Goal: Subscribe to service/newsletter

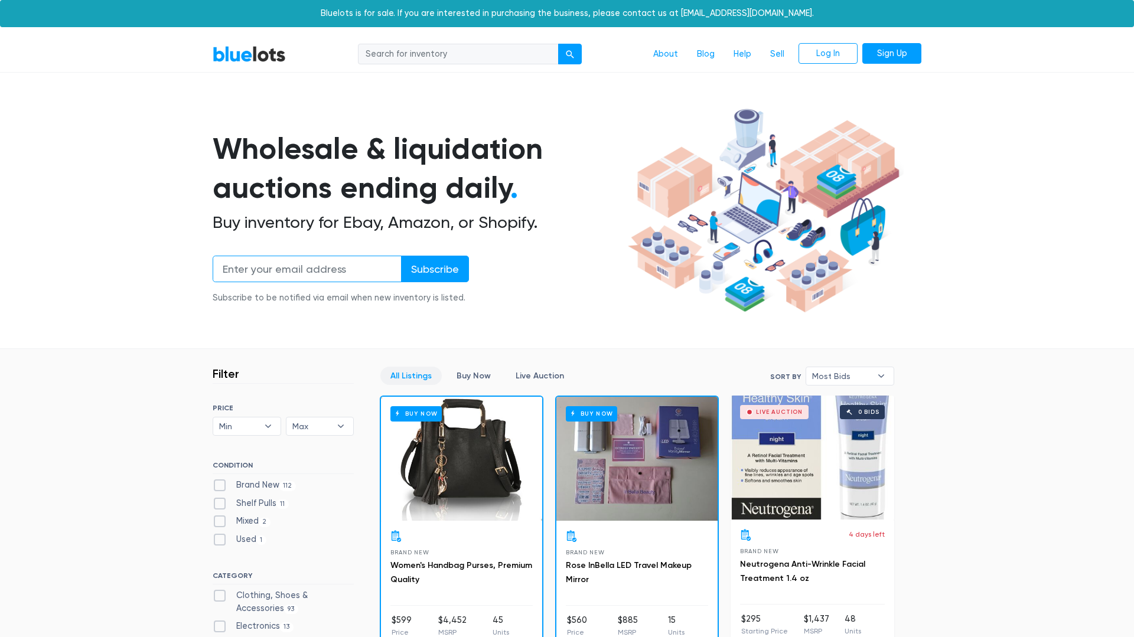
click at [337, 262] on input "email" at bounding box center [307, 269] width 189 height 27
type input "larrianahwright88@gmail.com"
click at [437, 265] on input "Subscribe" at bounding box center [435, 269] width 68 height 27
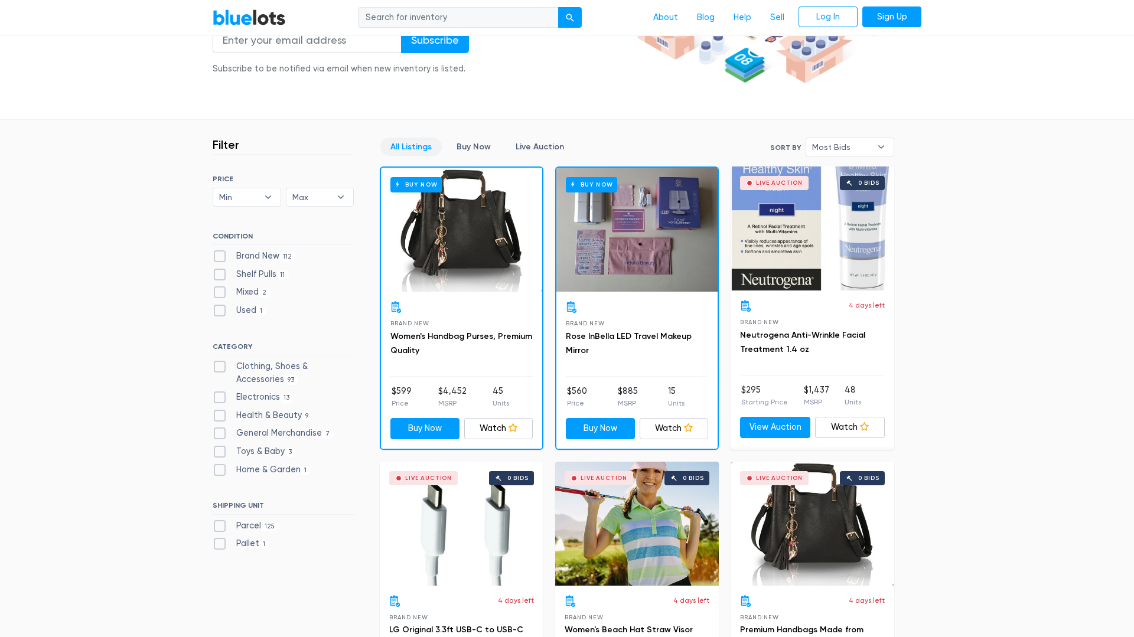
scroll to position [233, 0]
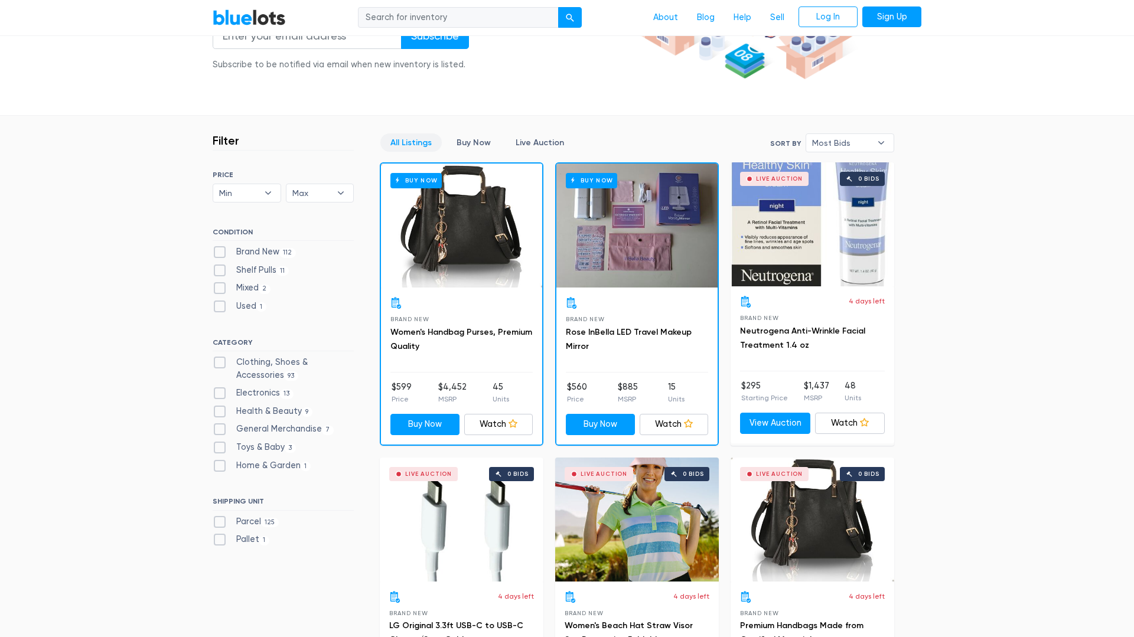
click at [219, 249] on label "Brand New 112" at bounding box center [254, 252] width 83 height 13
click at [219, 249] on New"] "Brand New 112" at bounding box center [217, 250] width 8 height 8
checkbox New"] "true"
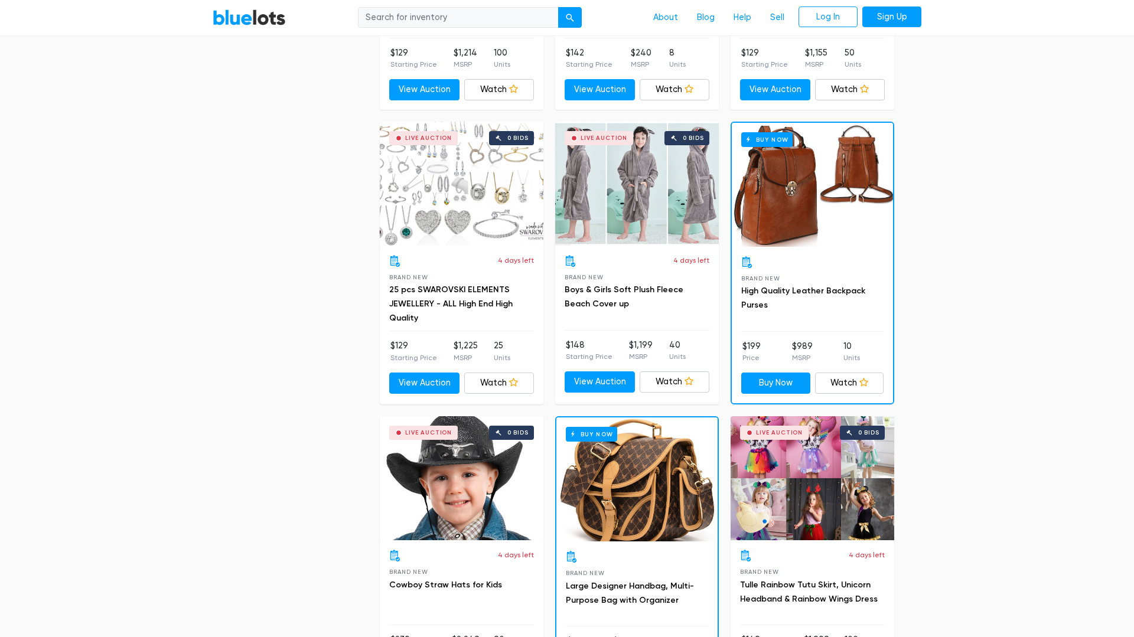
scroll to position [5010, 0]
